Goal: Transaction & Acquisition: Purchase product/service

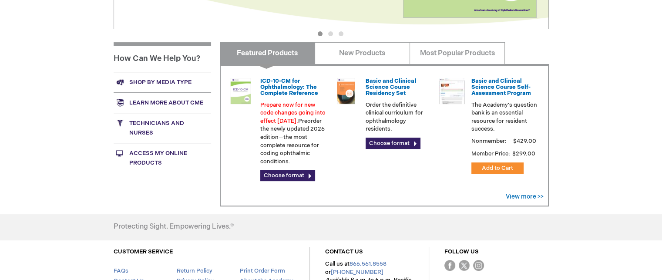
scroll to position [304, 0]
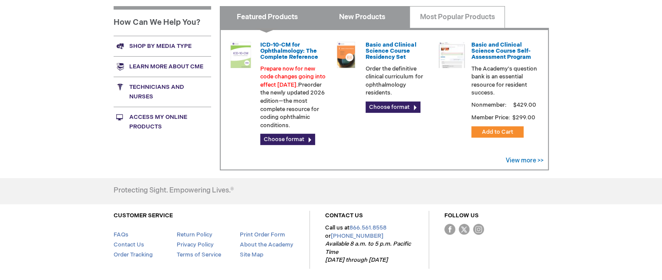
click at [343, 13] on link "New Products" at bounding box center [361, 17] width 95 height 22
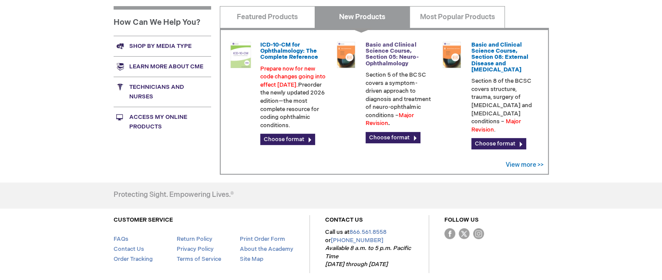
click at [380, 47] on link "Basic and Clinical Science Course, Section 05: Neuro-Ophthalmology" at bounding box center [391, 54] width 53 height 26
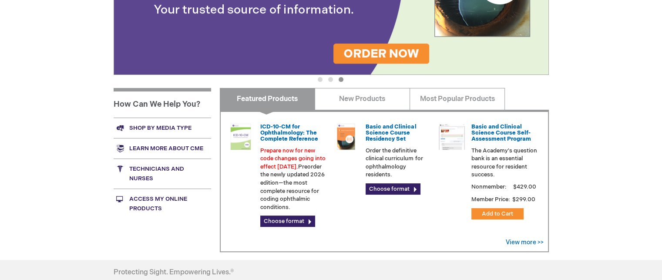
scroll to position [217, 0]
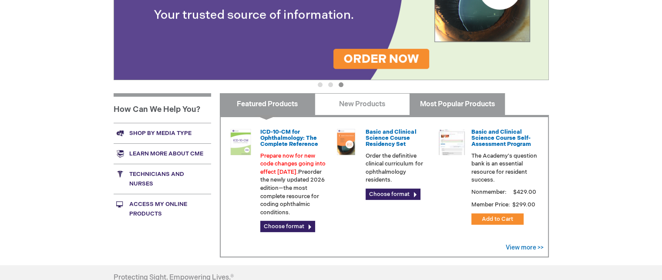
click at [455, 107] on link "Most Popular Products" at bounding box center [456, 104] width 95 height 22
